Goal: Information Seeking & Learning: Compare options

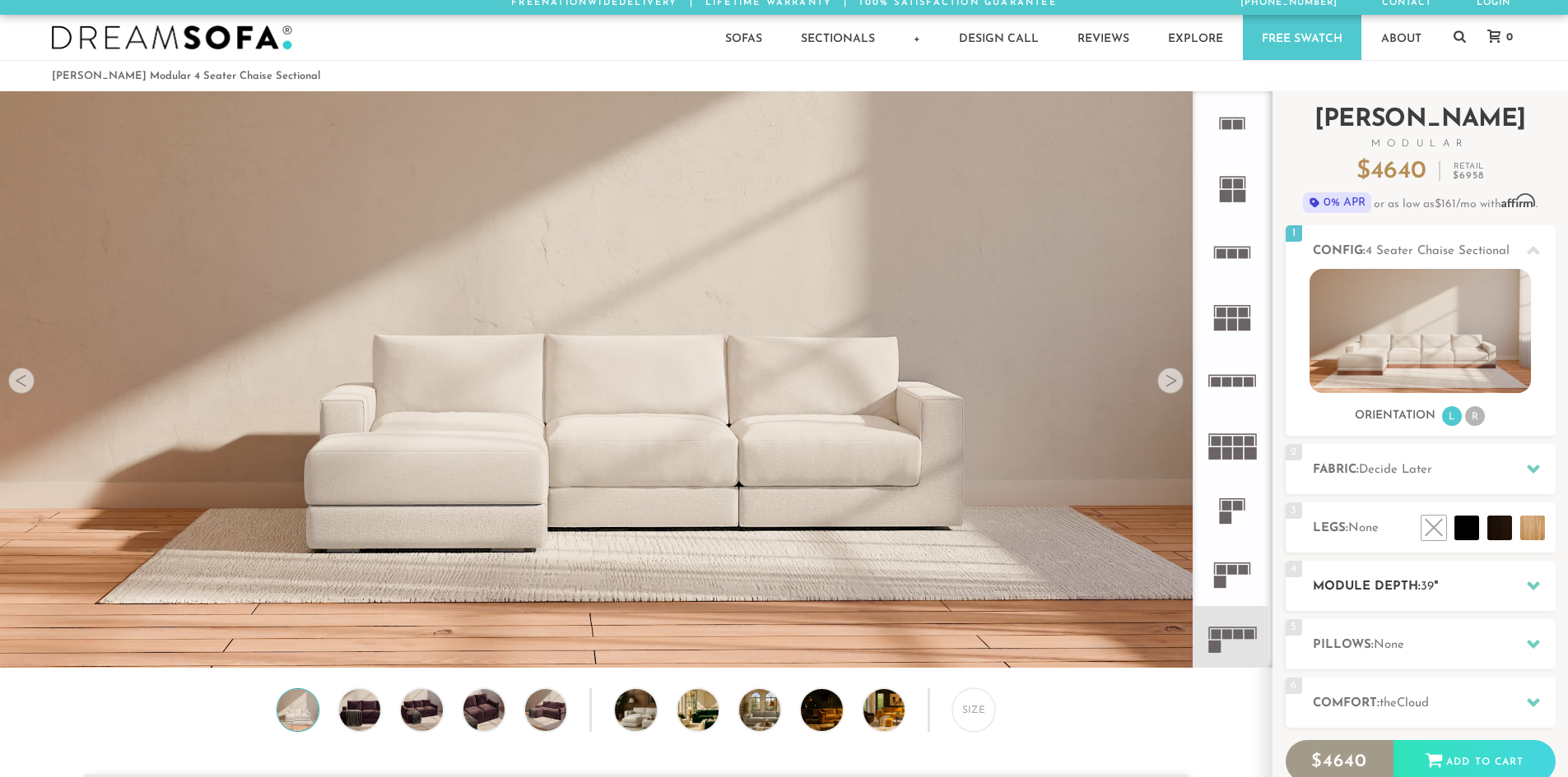
scroll to position [7, 0]
click at [1165, 387] on div at bounding box center [1170, 381] width 26 height 26
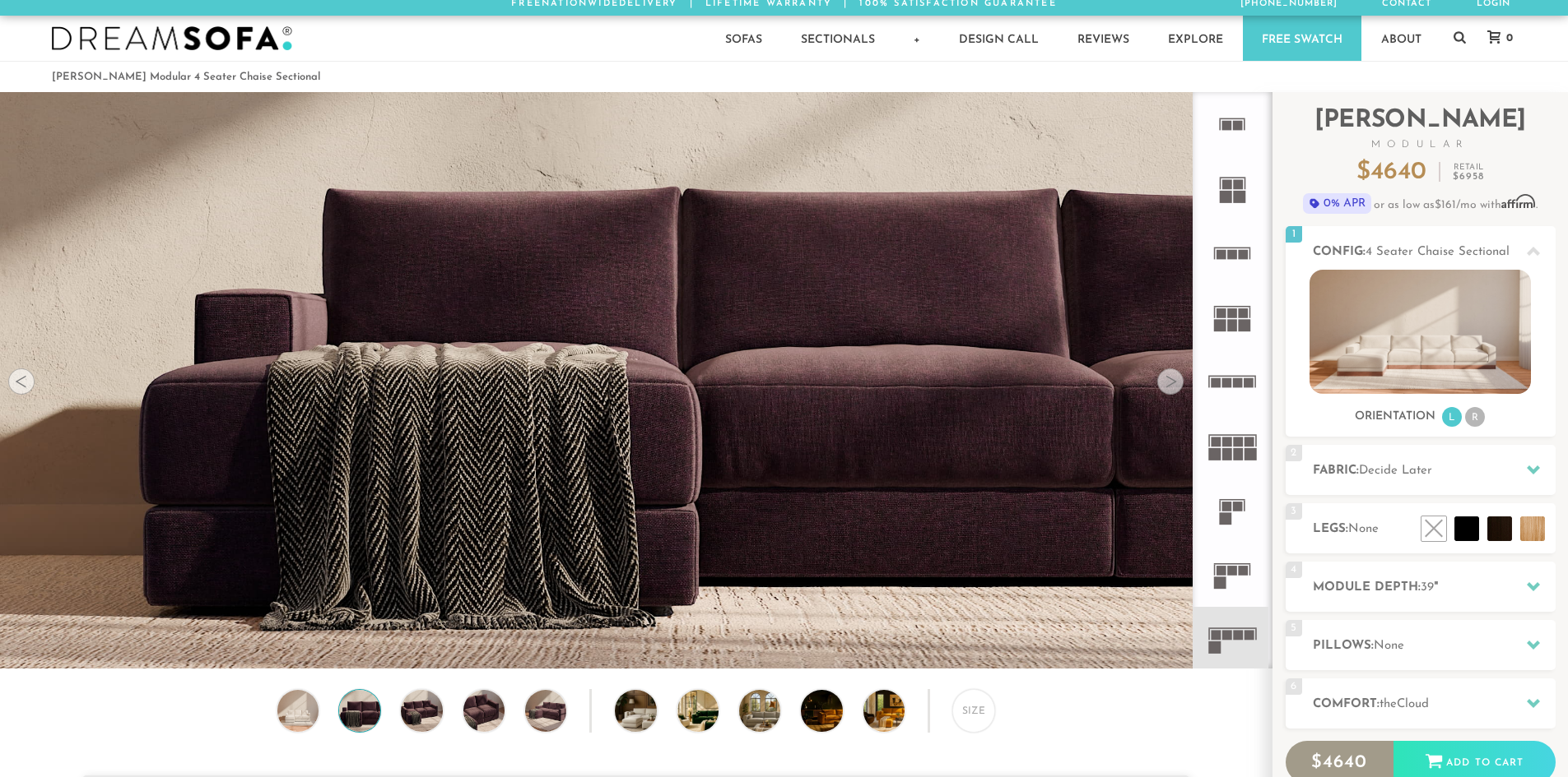
click at [1165, 387] on div at bounding box center [1170, 381] width 26 height 26
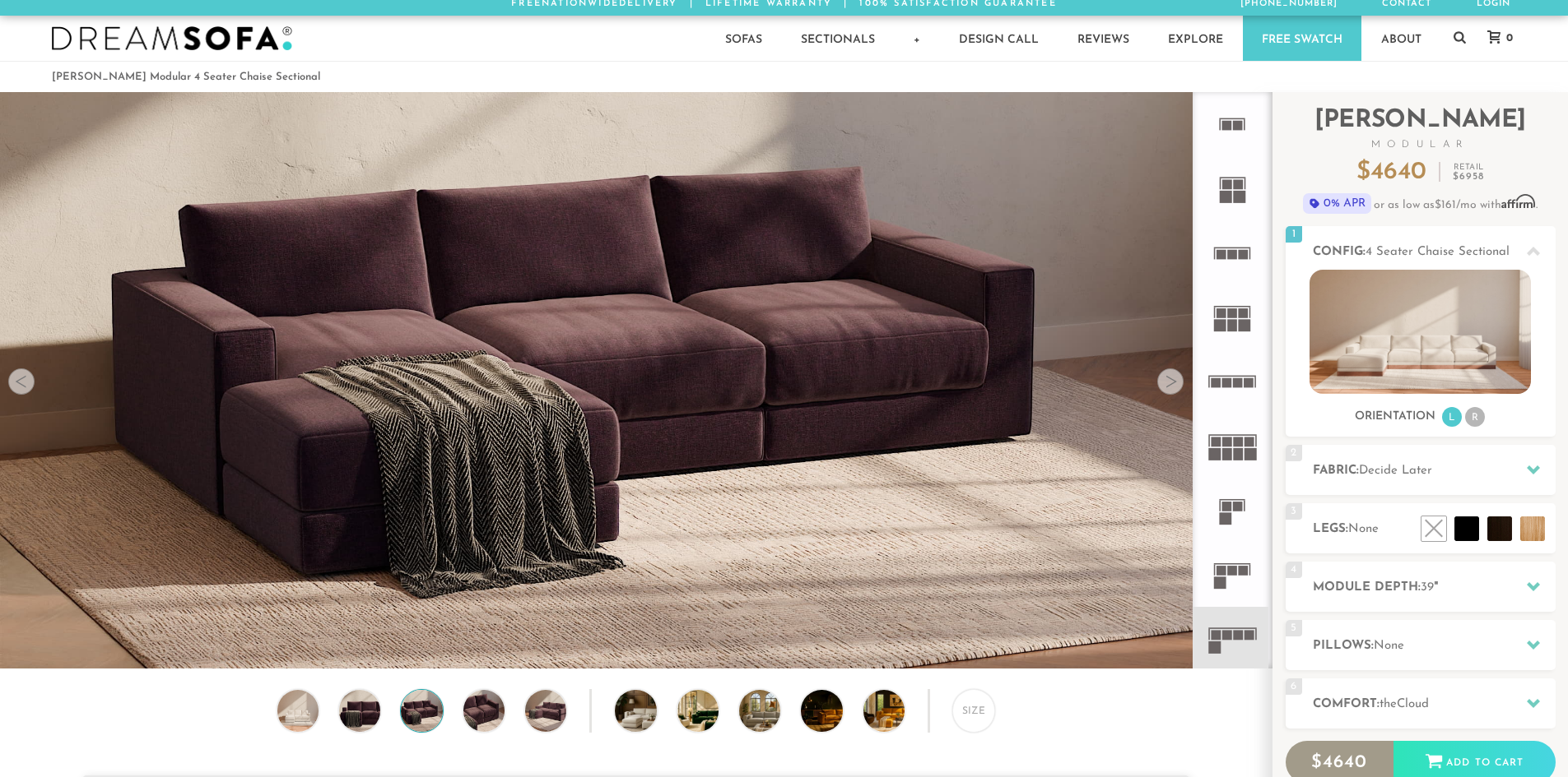
click at [1165, 387] on div at bounding box center [1170, 381] width 26 height 26
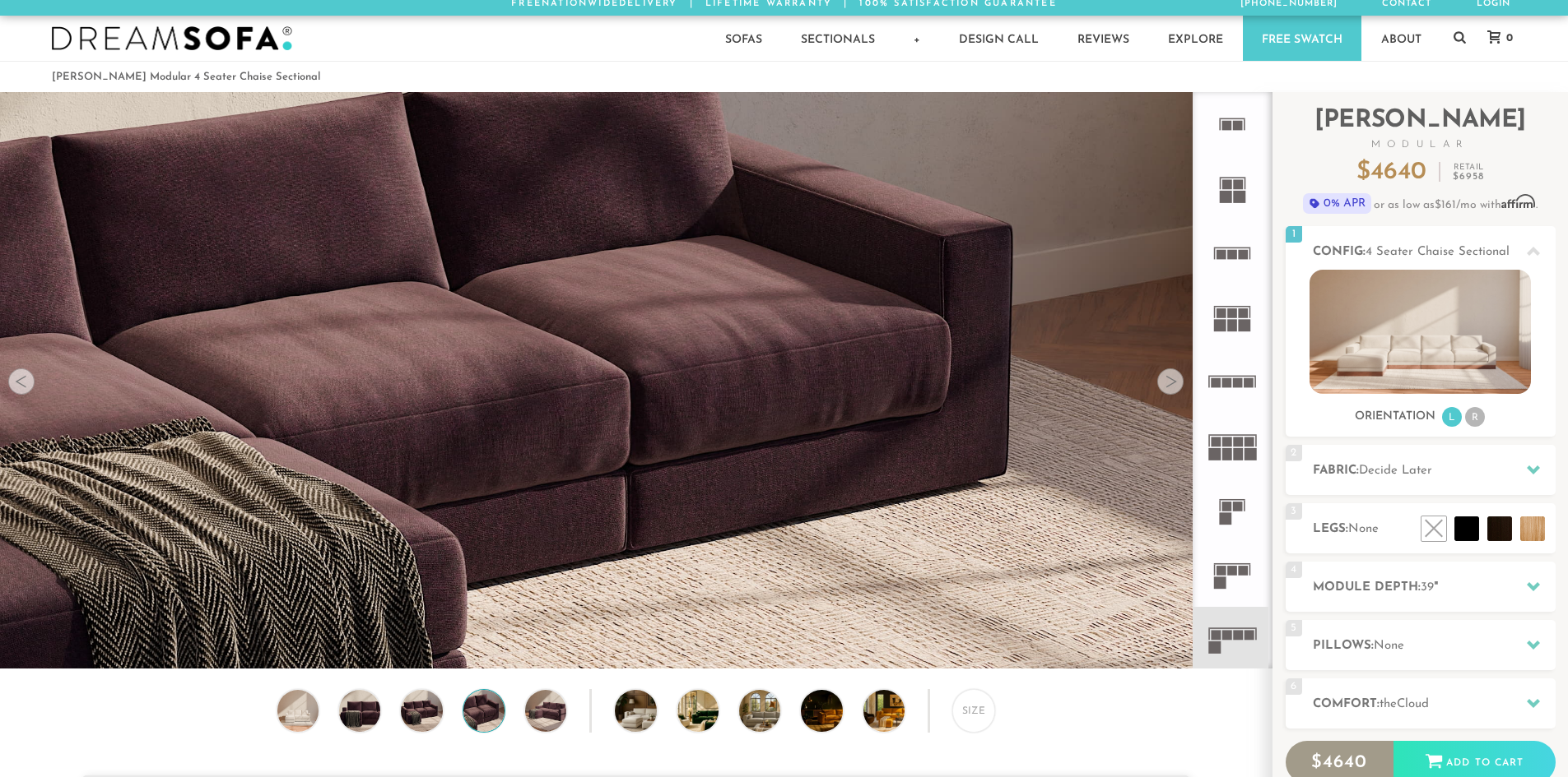
click at [1165, 387] on div at bounding box center [1170, 381] width 26 height 26
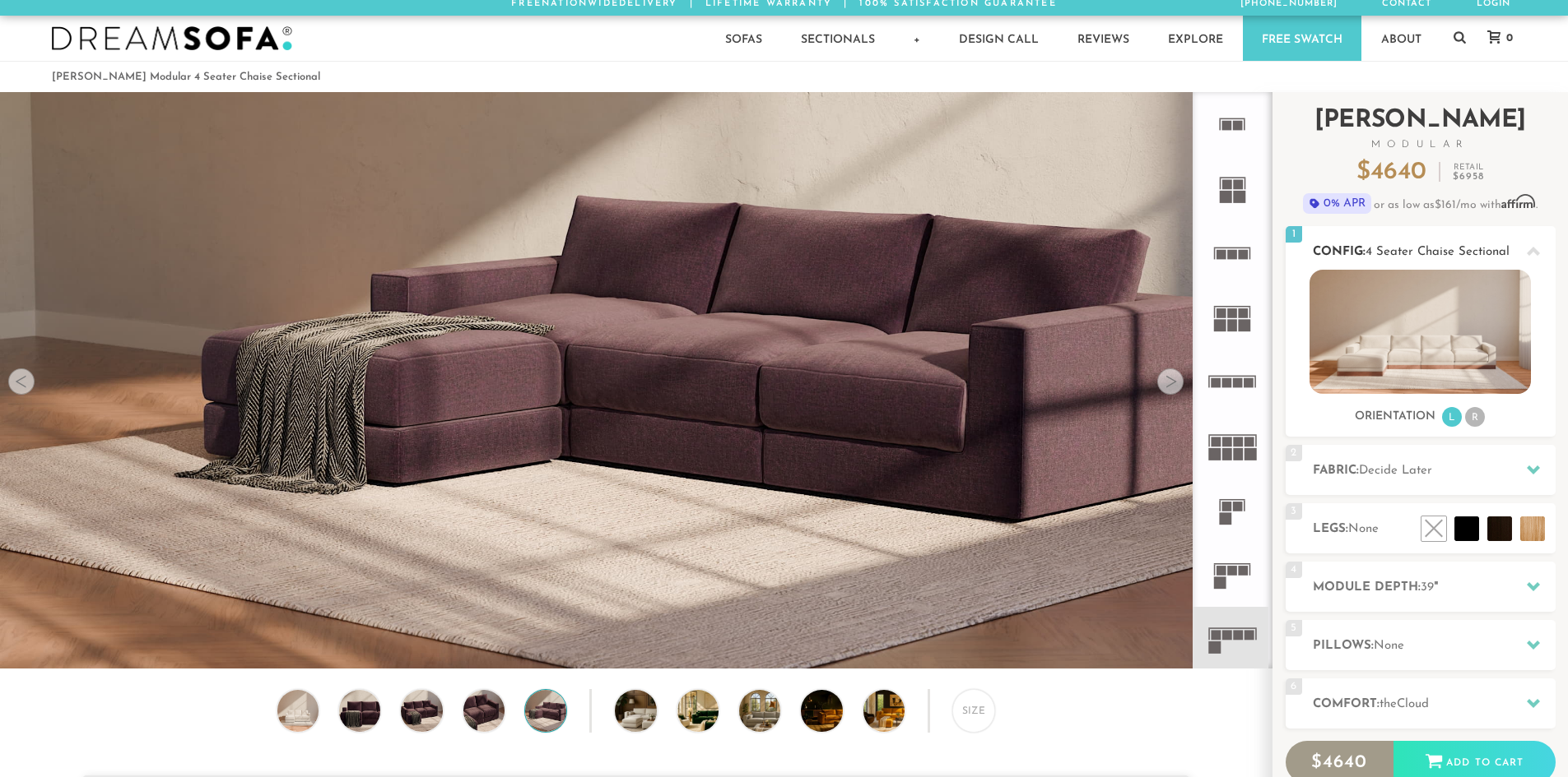
click at [1471, 415] on li "R" at bounding box center [1474, 416] width 20 height 20
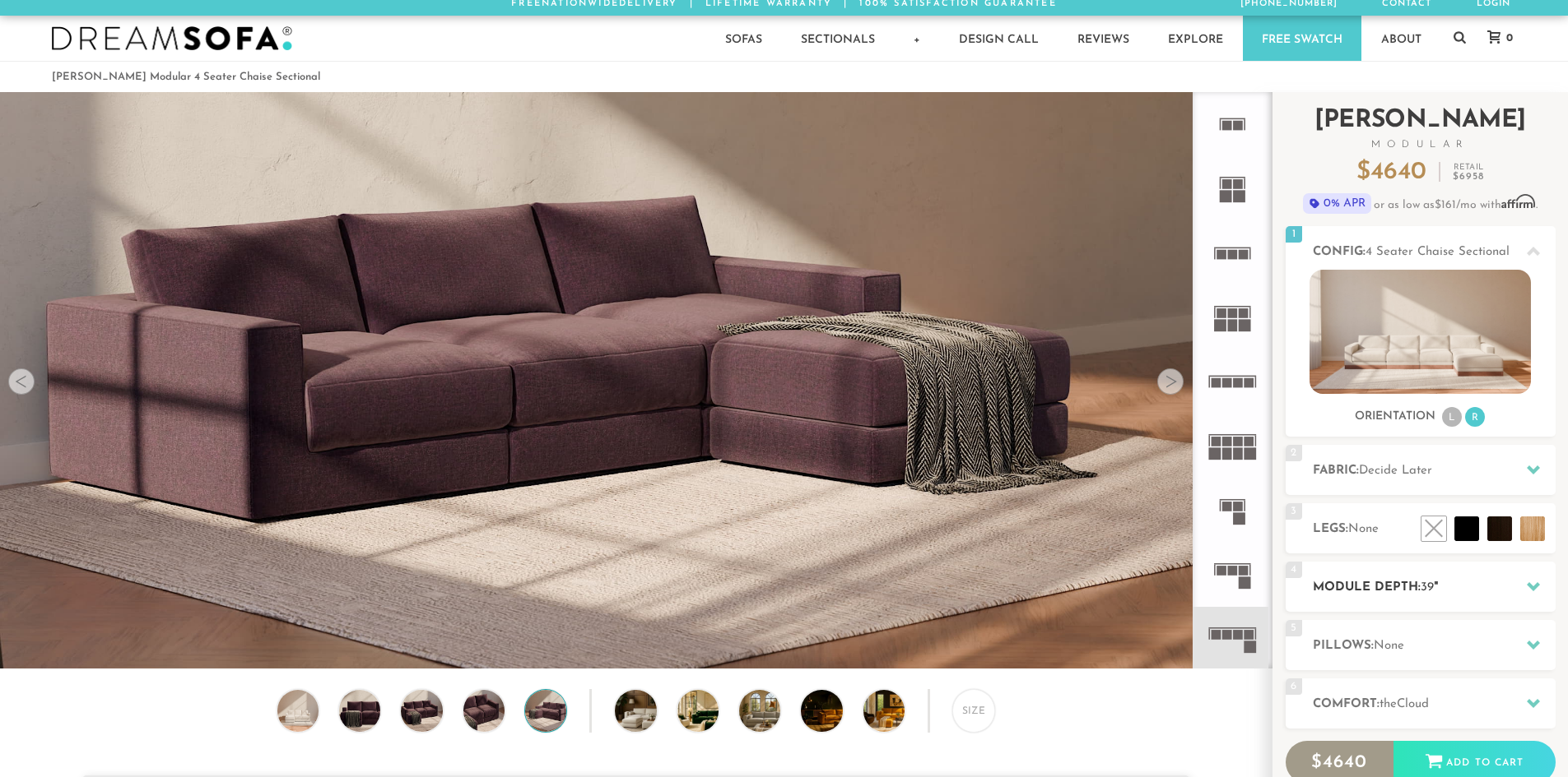
click at [1540, 585] on div at bounding box center [1533, 587] width 34 height 34
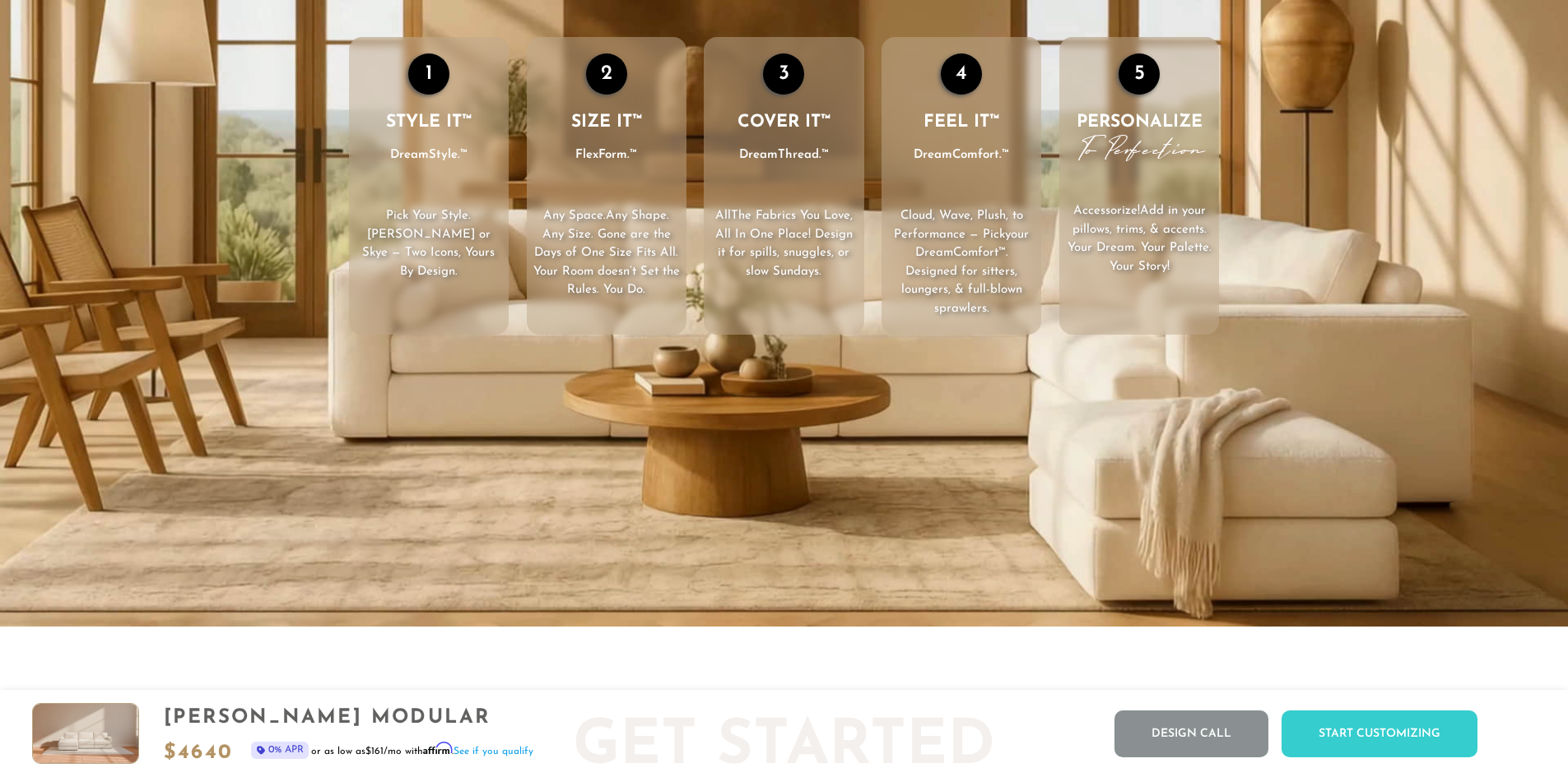
scroll to position [19259, 1555]
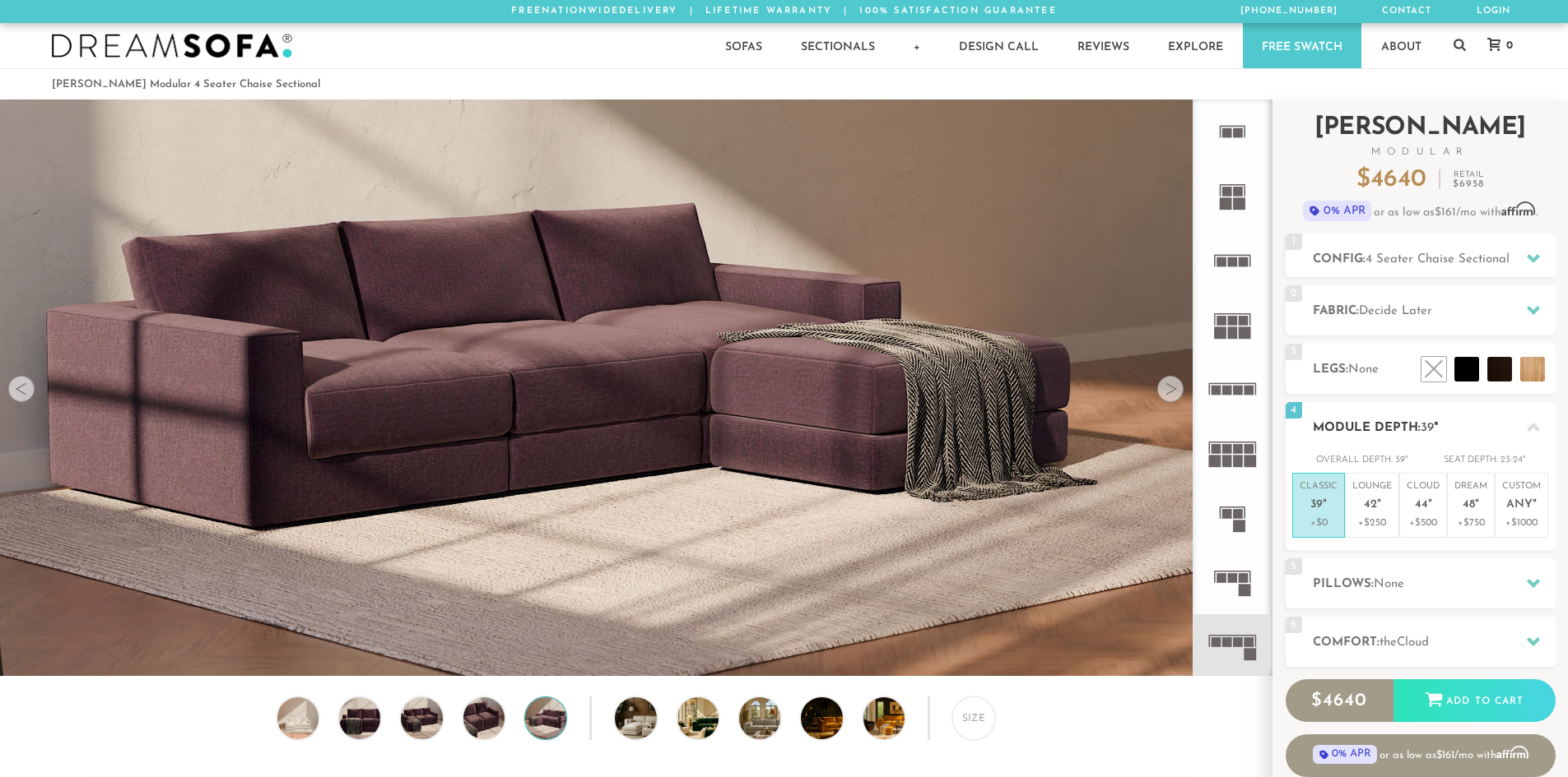
click at [1525, 426] on div at bounding box center [1533, 427] width 34 height 34
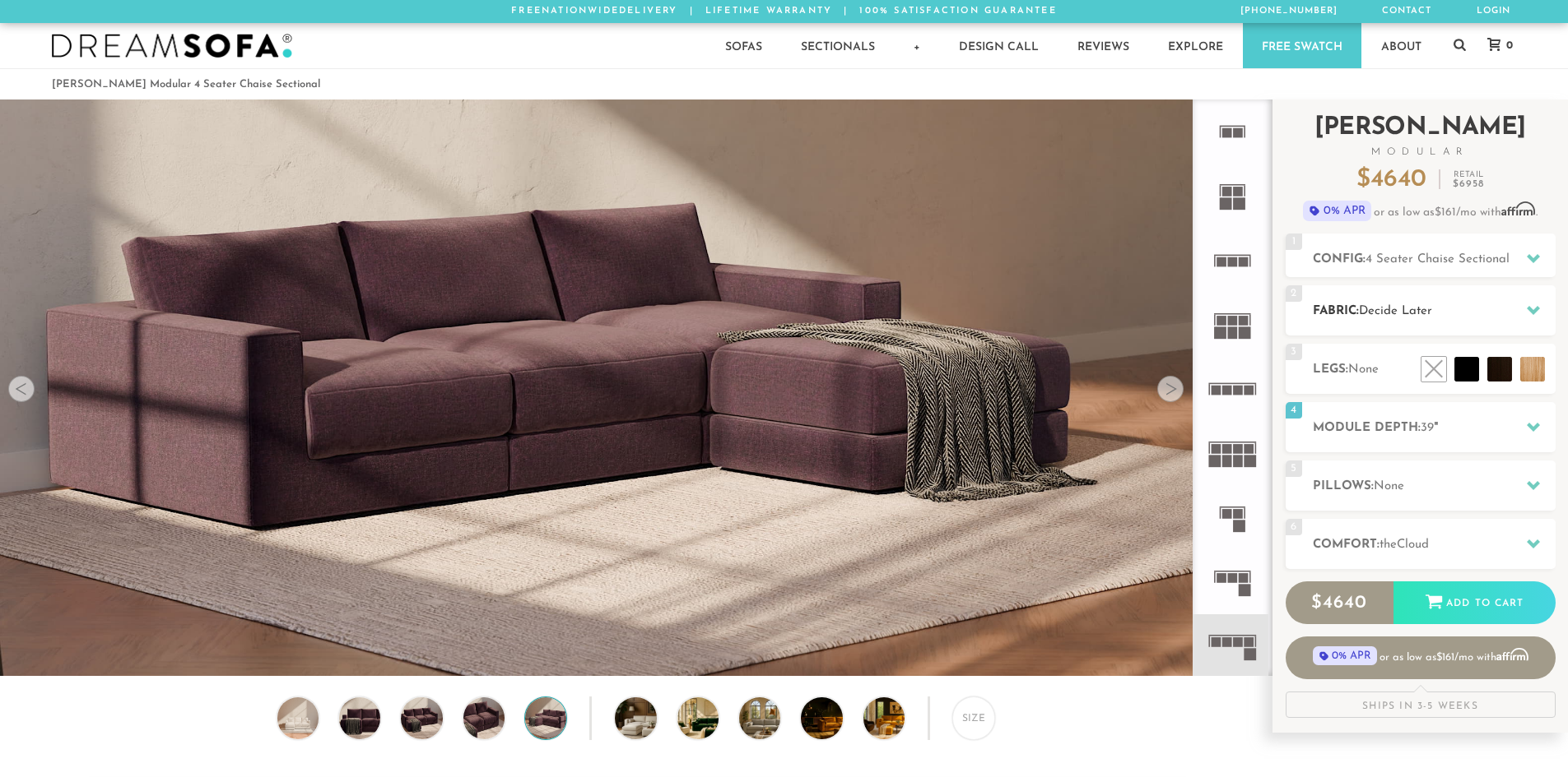
click at [1533, 305] on icon at bounding box center [1533, 310] width 13 height 13
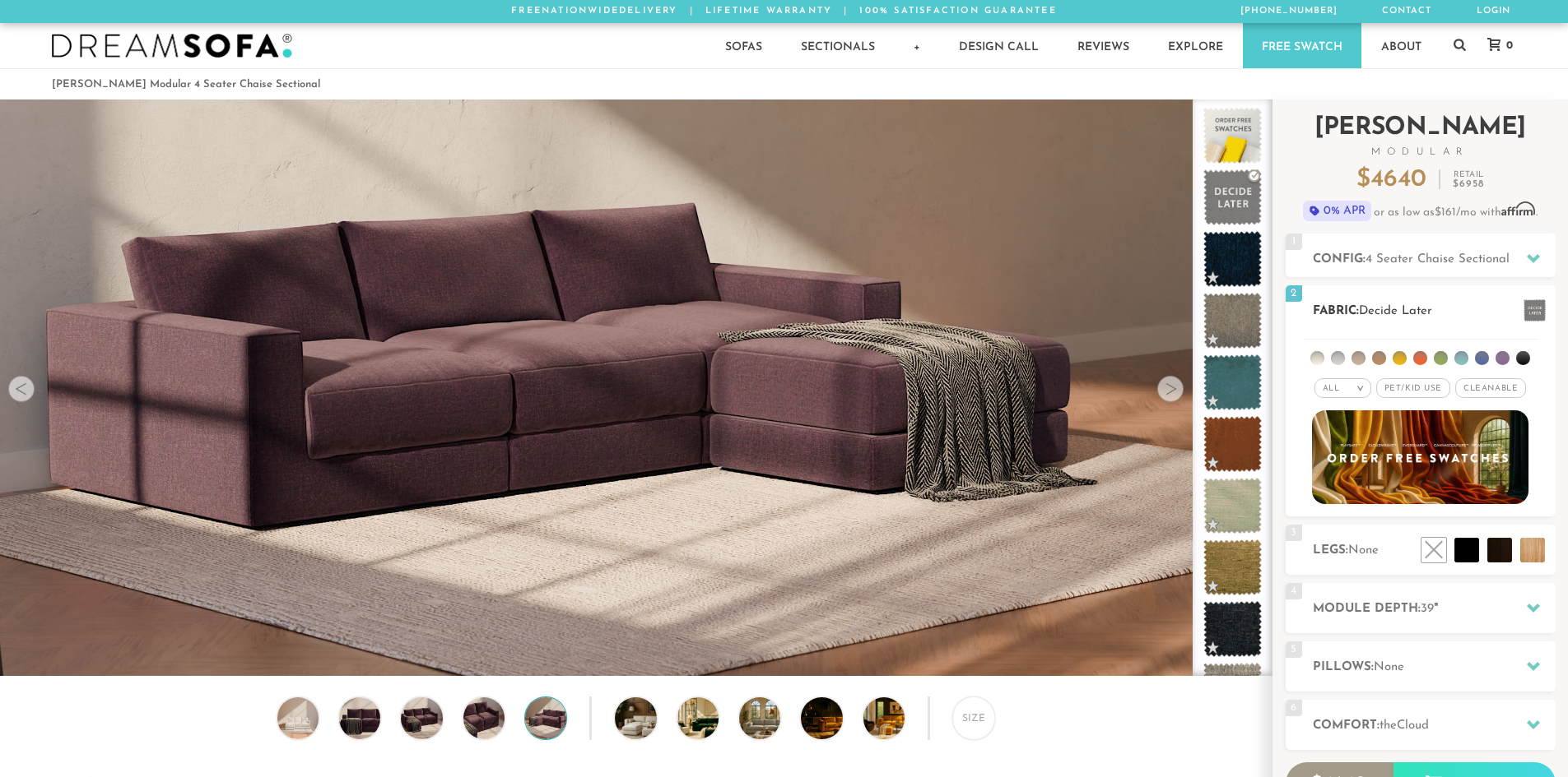
click at [1457, 357] on li at bounding box center [1461, 358] width 14 height 14
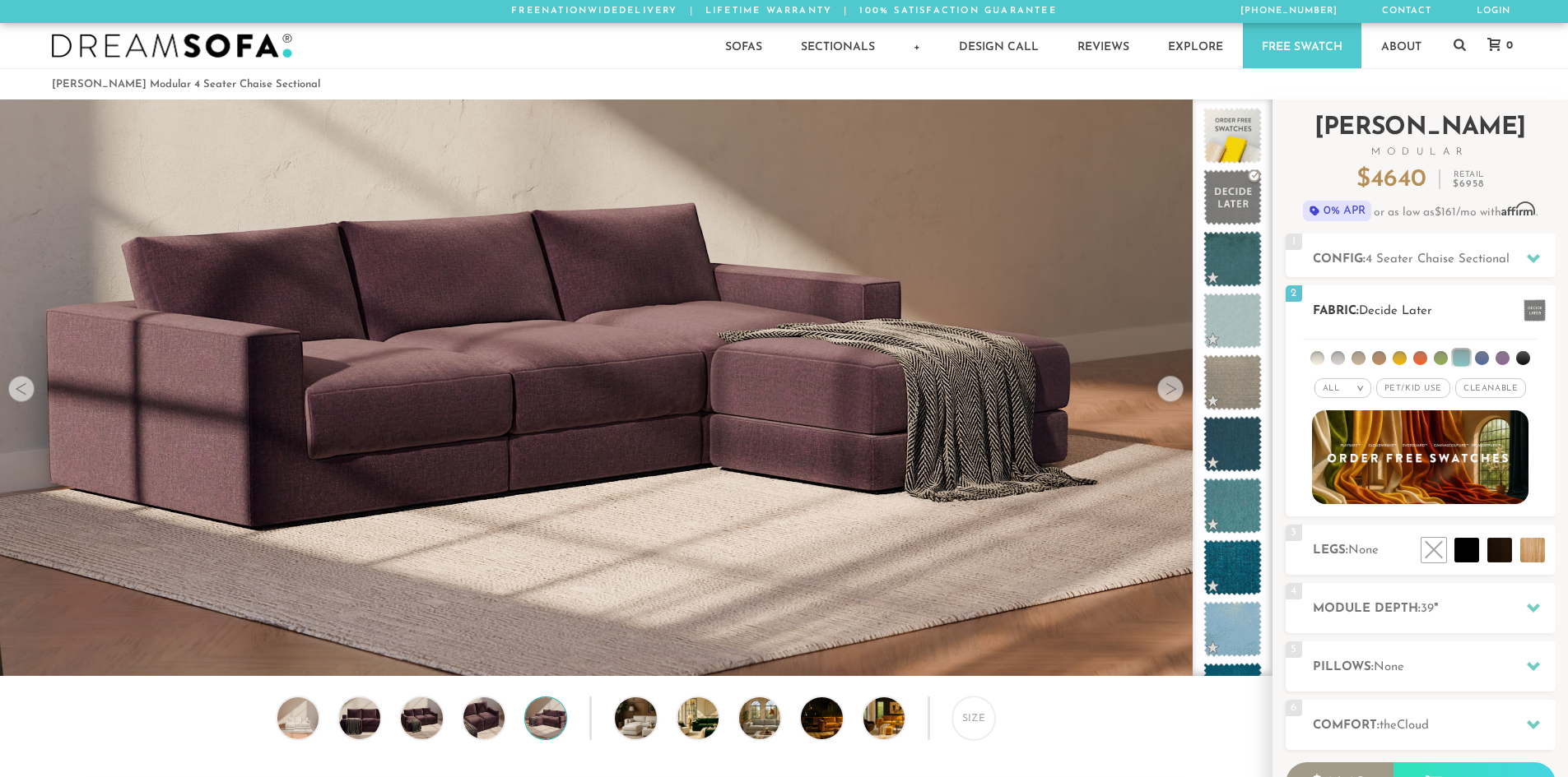
click at [1470, 384] on span "Cleanable x" at bounding box center [1491, 388] width 71 height 20
click at [1420, 360] on li at bounding box center [1420, 358] width 14 height 14
click at [1383, 358] on li at bounding box center [1378, 358] width 14 height 14
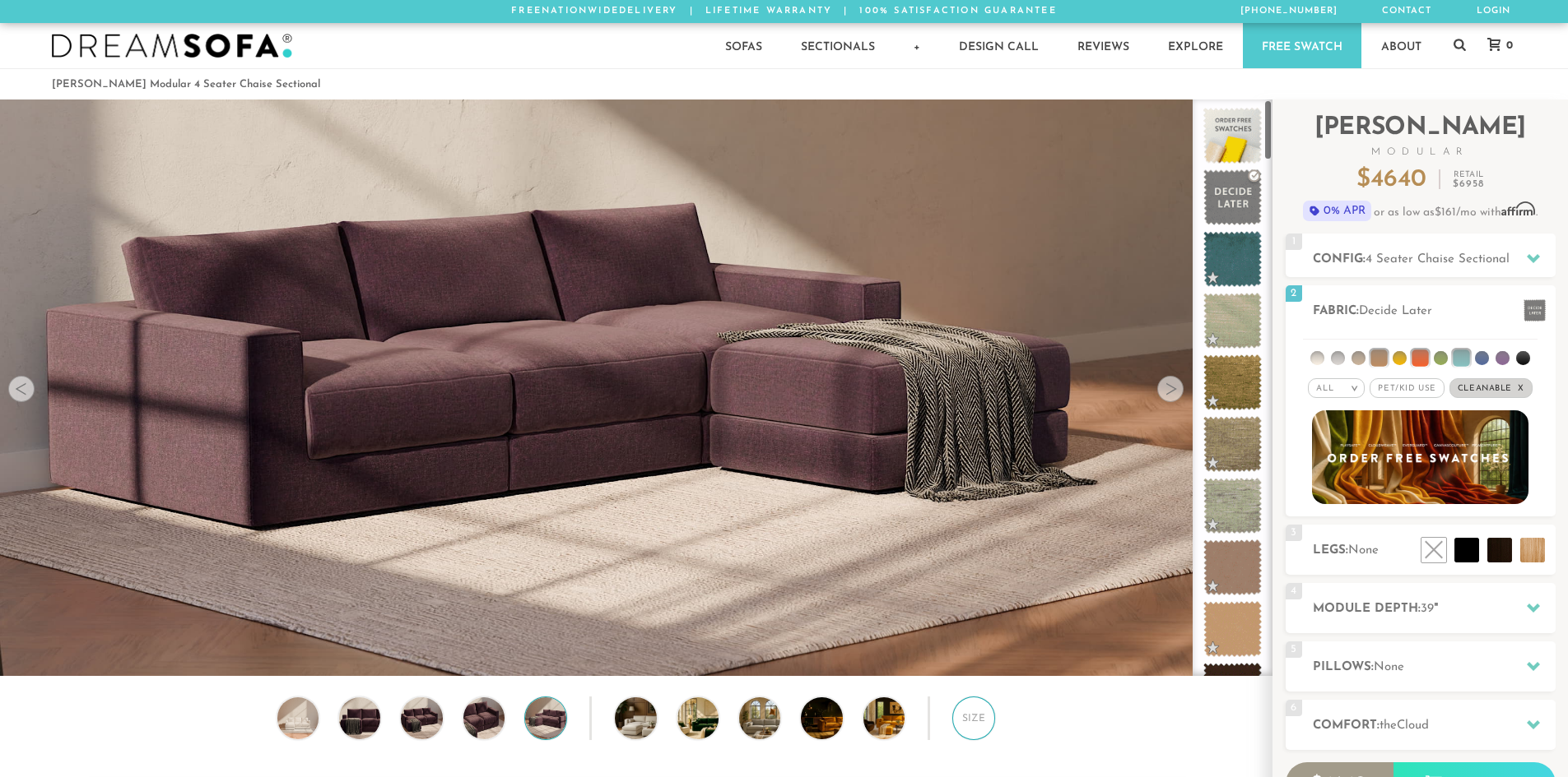
click at [983, 728] on div "Size" at bounding box center [973, 718] width 43 height 43
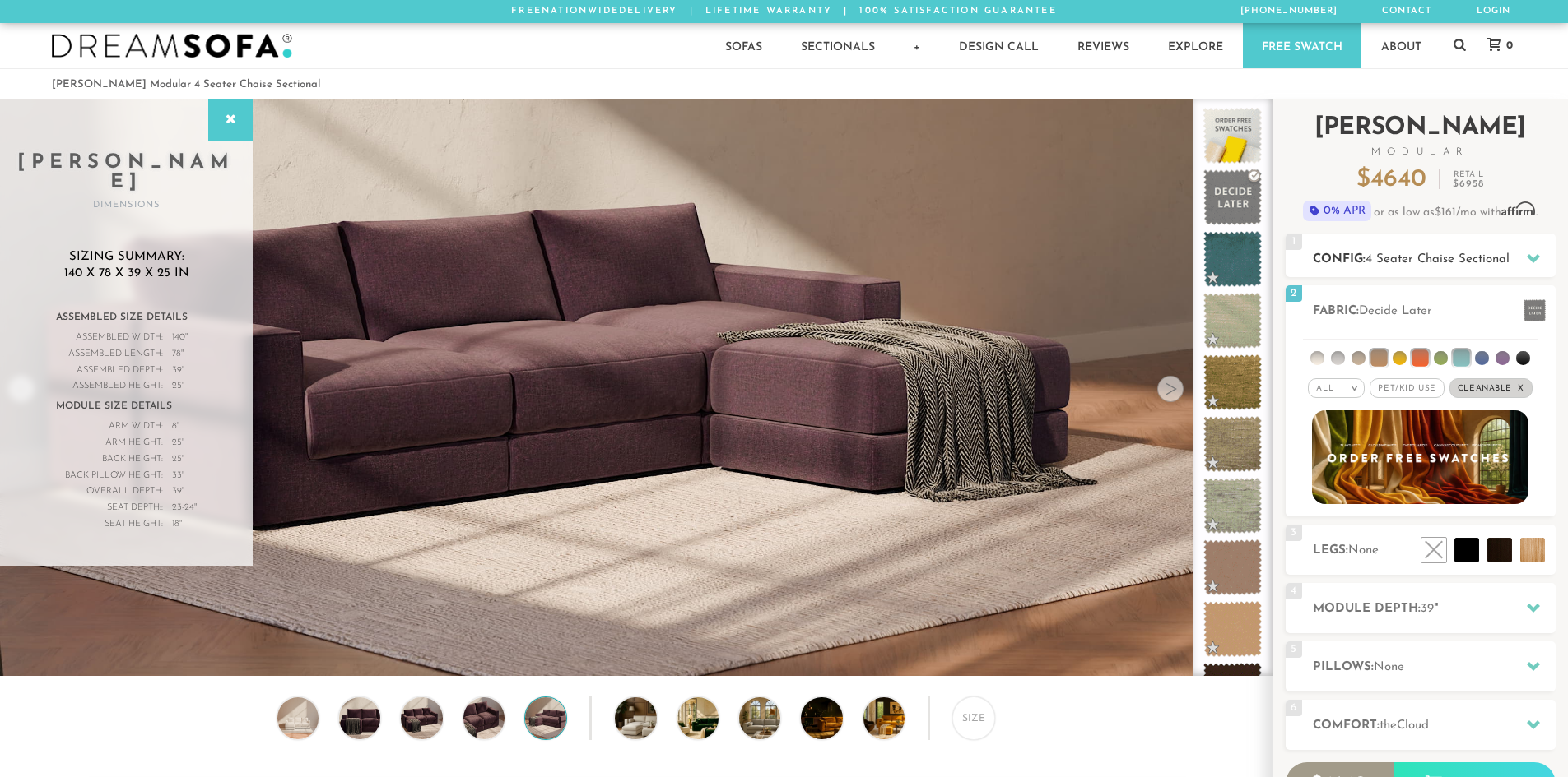
click at [1525, 241] on div "1 Config: 4 Seater Chaise Sectional R" at bounding box center [1421, 255] width 270 height 44
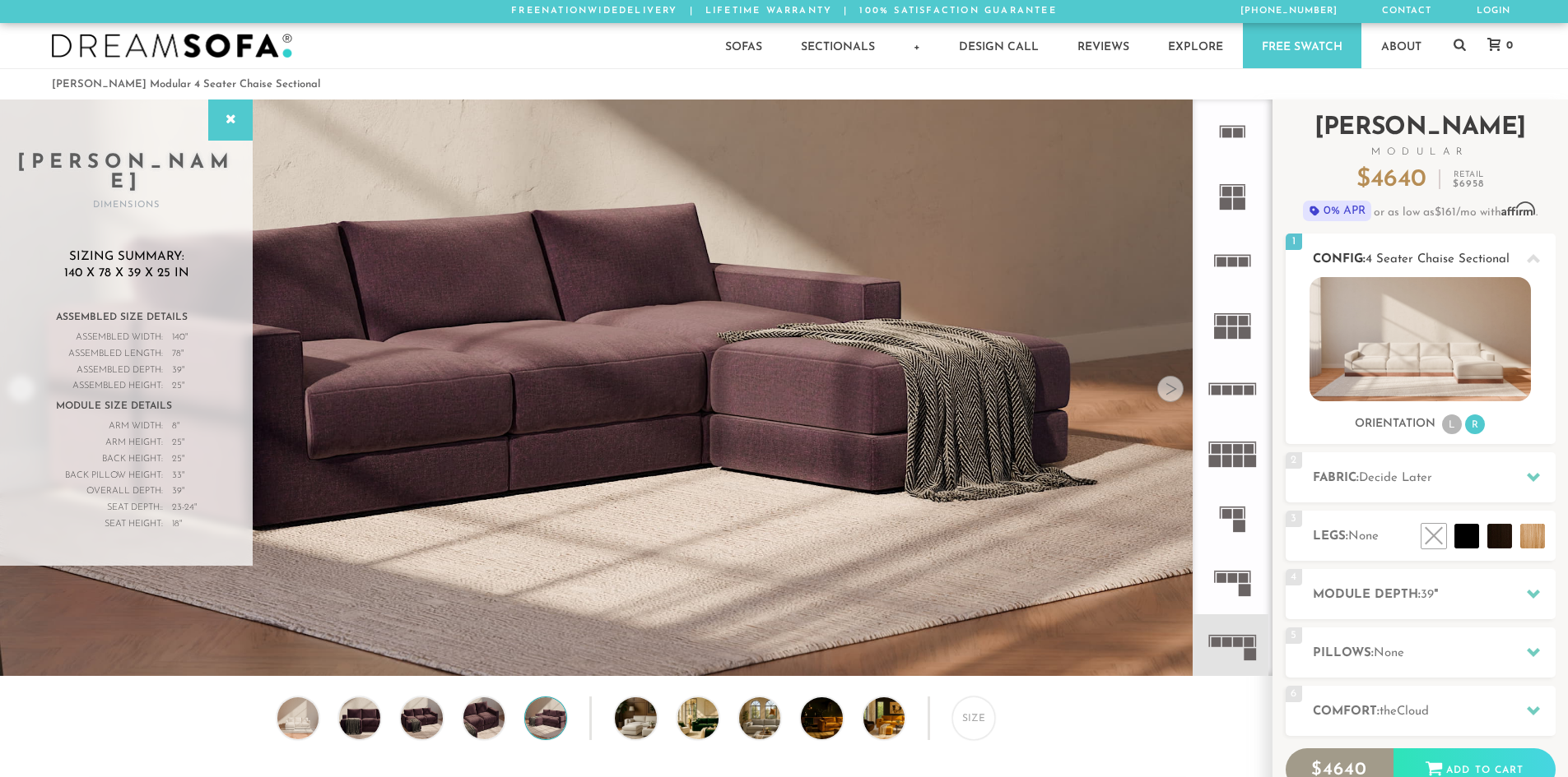
click at [1423, 254] on span "4 Seater Chaise Sectional" at bounding box center [1437, 259] width 144 height 12
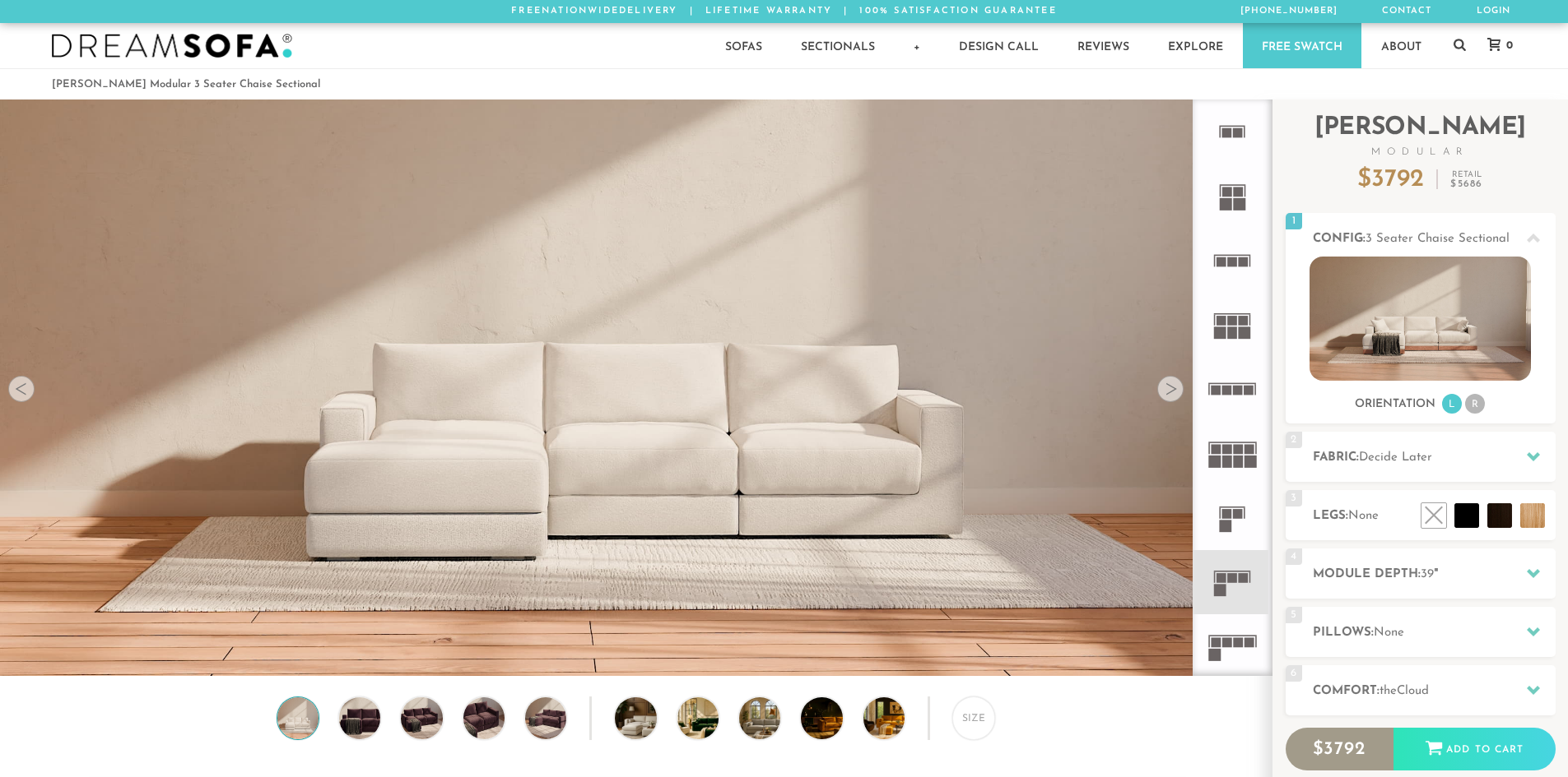
scroll to position [19256, 1555]
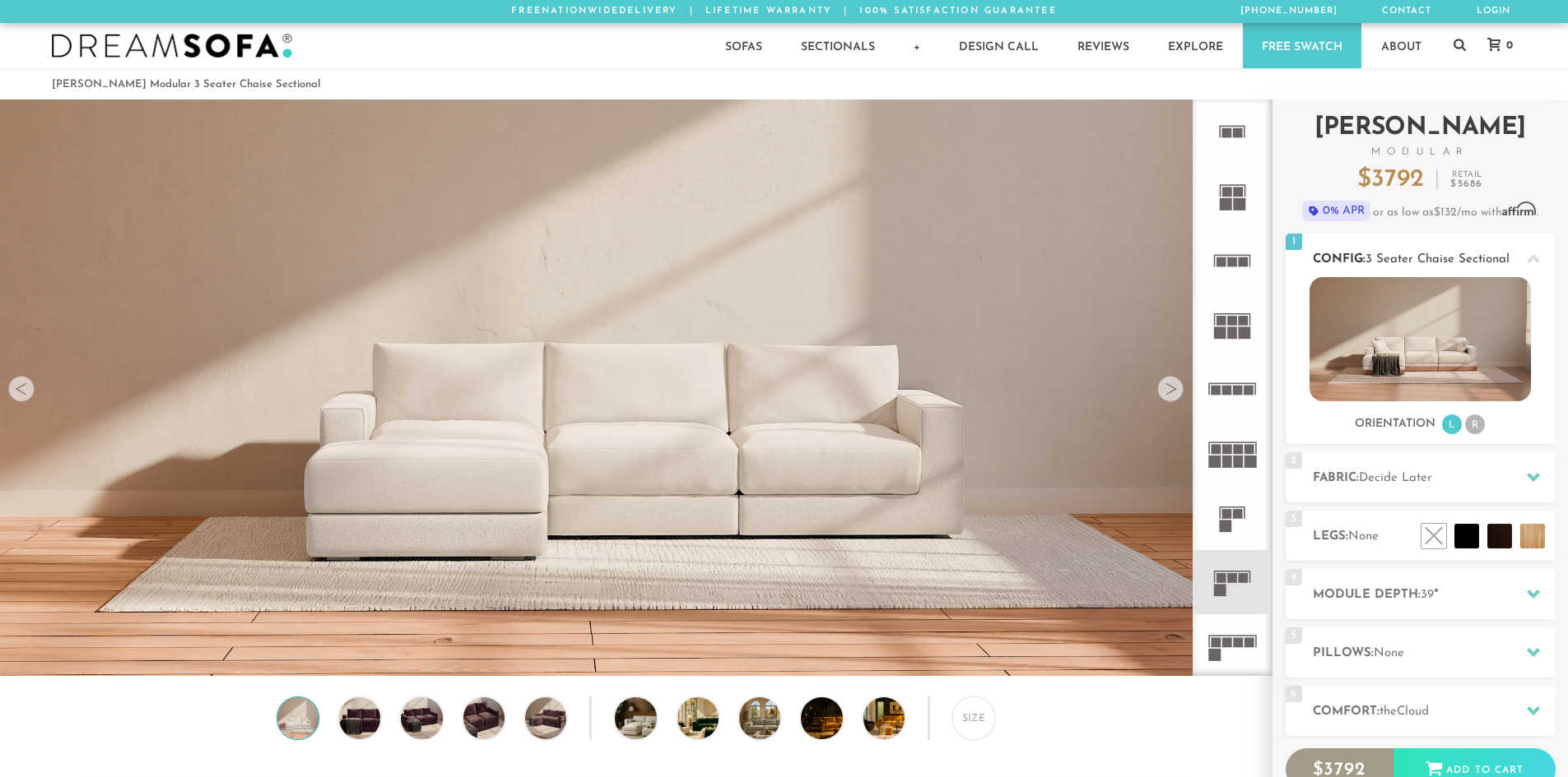
click at [1482, 429] on li "R" at bounding box center [1474, 424] width 20 height 20
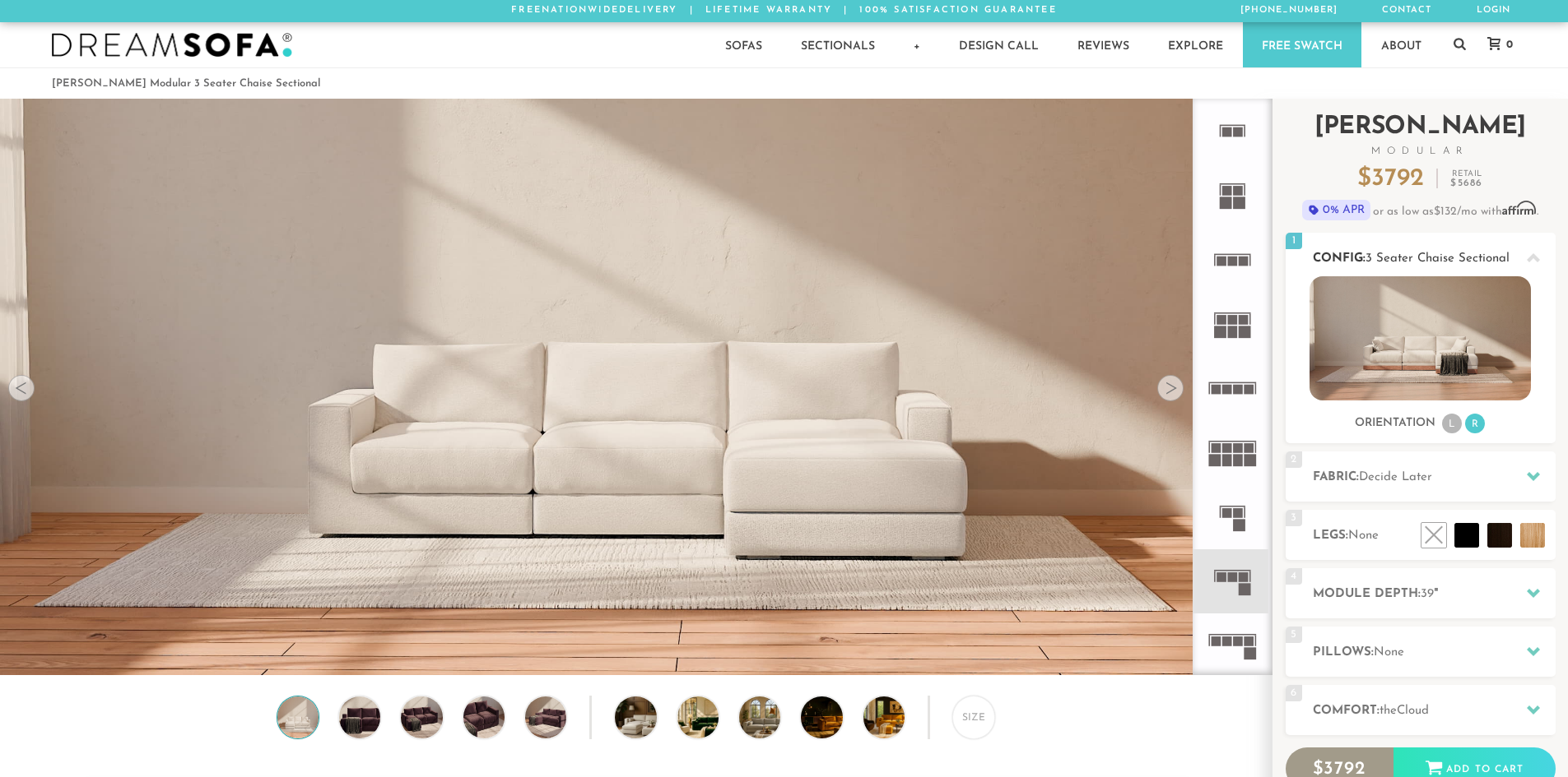
scroll to position [0, 0]
click at [977, 711] on div "Size" at bounding box center [973, 718] width 43 height 43
